Goal: Information Seeking & Learning: Learn about a topic

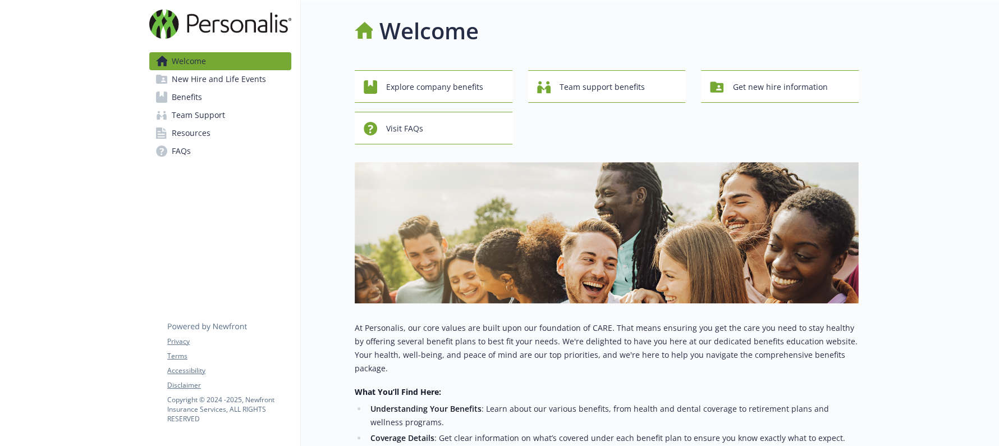
click at [210, 102] on link "Benefits" at bounding box center [220, 97] width 142 height 18
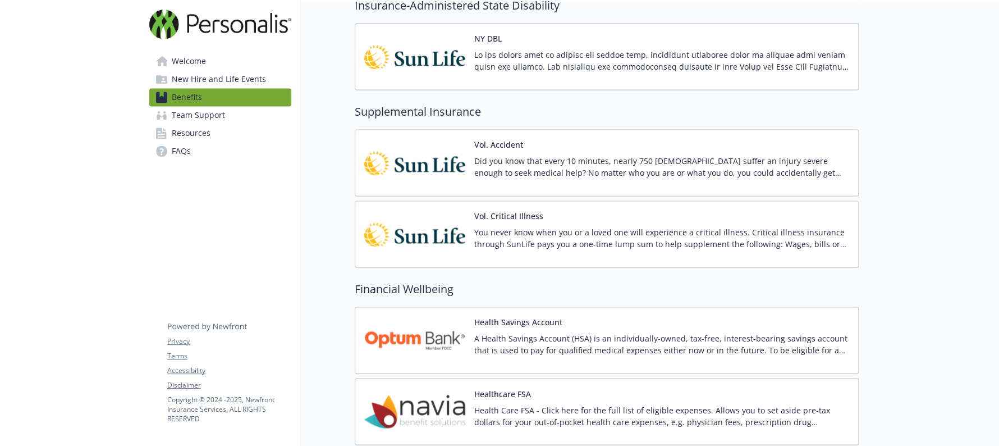
scroll to position [1063, 0]
